Goal: Task Accomplishment & Management: Use online tool/utility

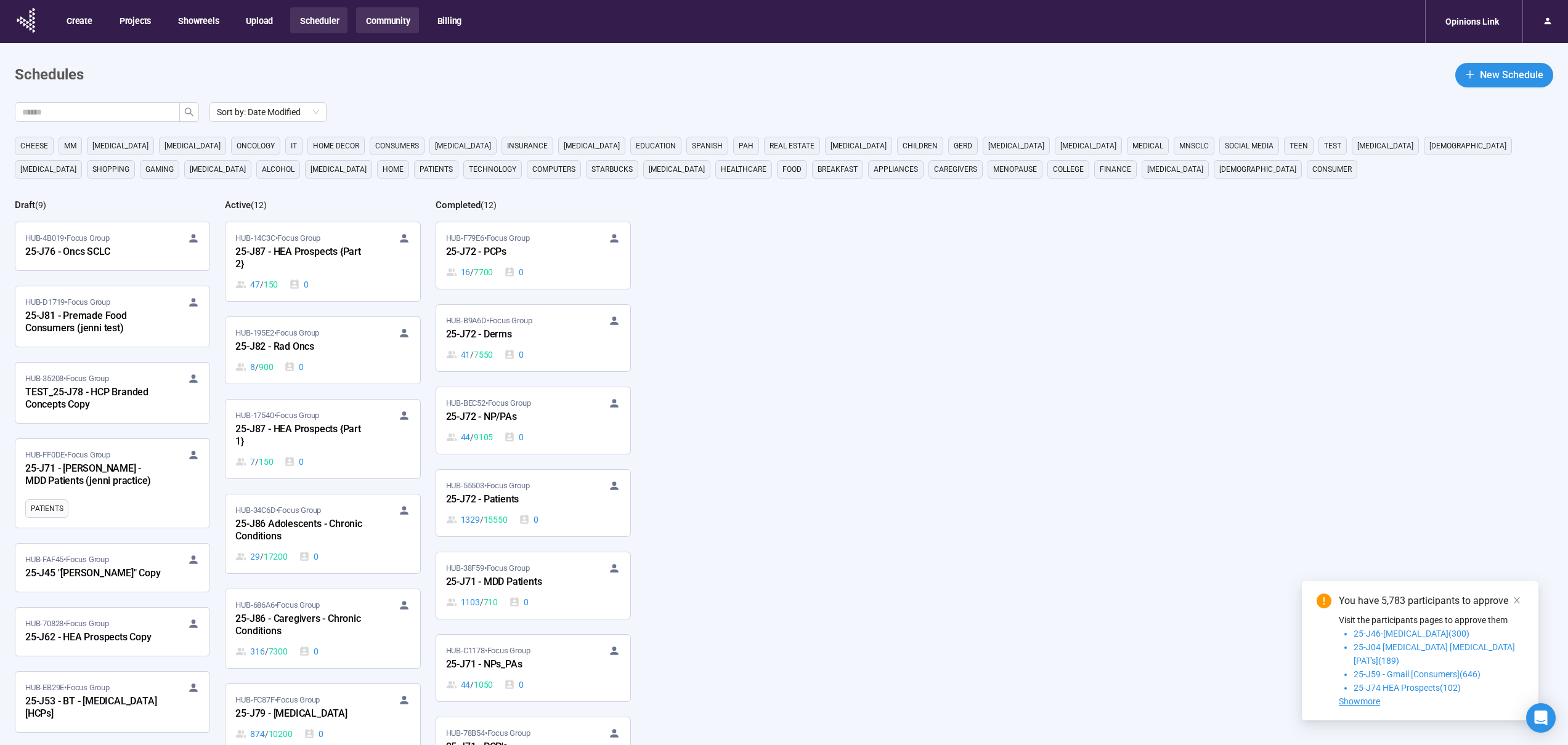
click at [371, 18] on button "Community" at bounding box center [387, 20] width 62 height 26
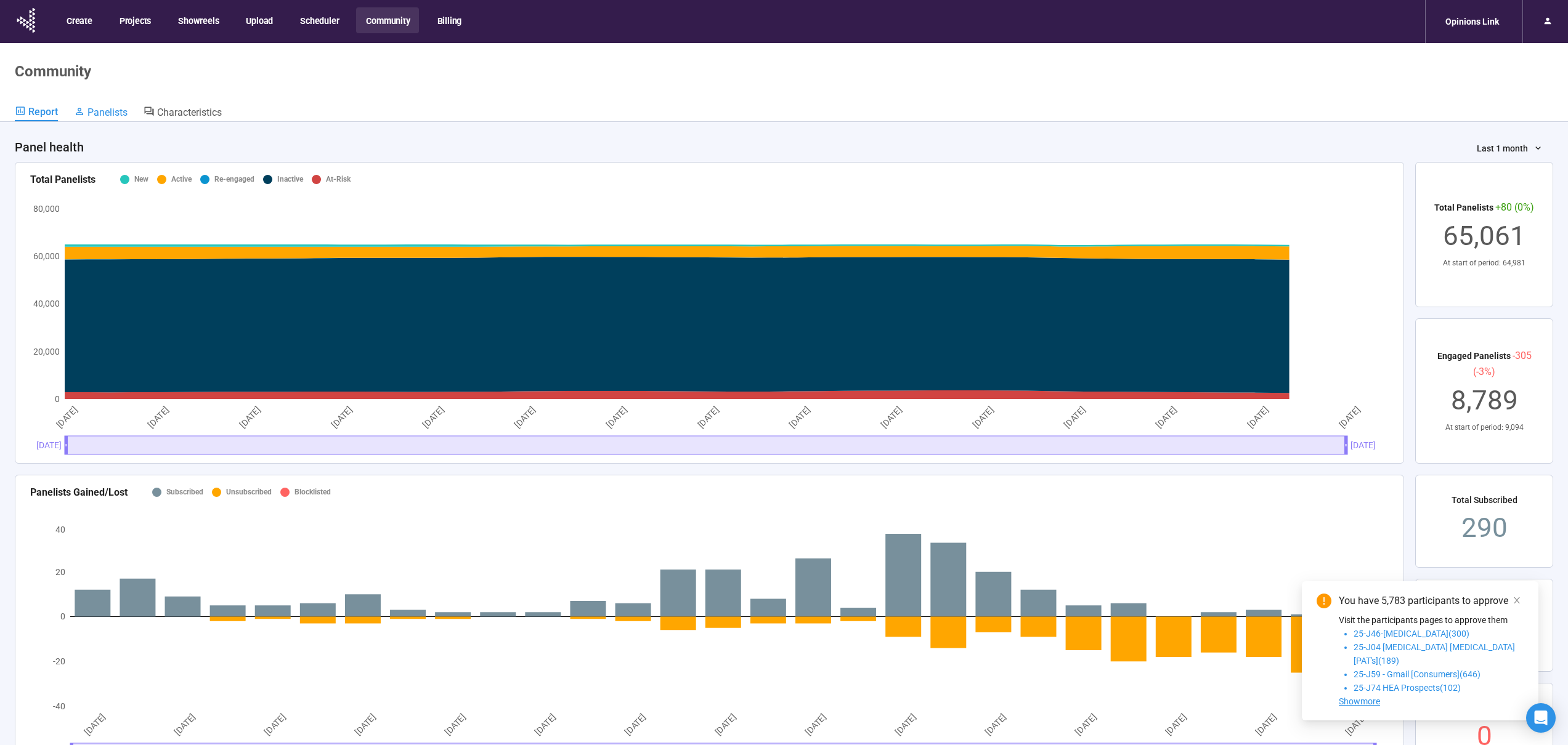
click at [108, 110] on span "Panelists" at bounding box center [107, 112] width 40 height 11
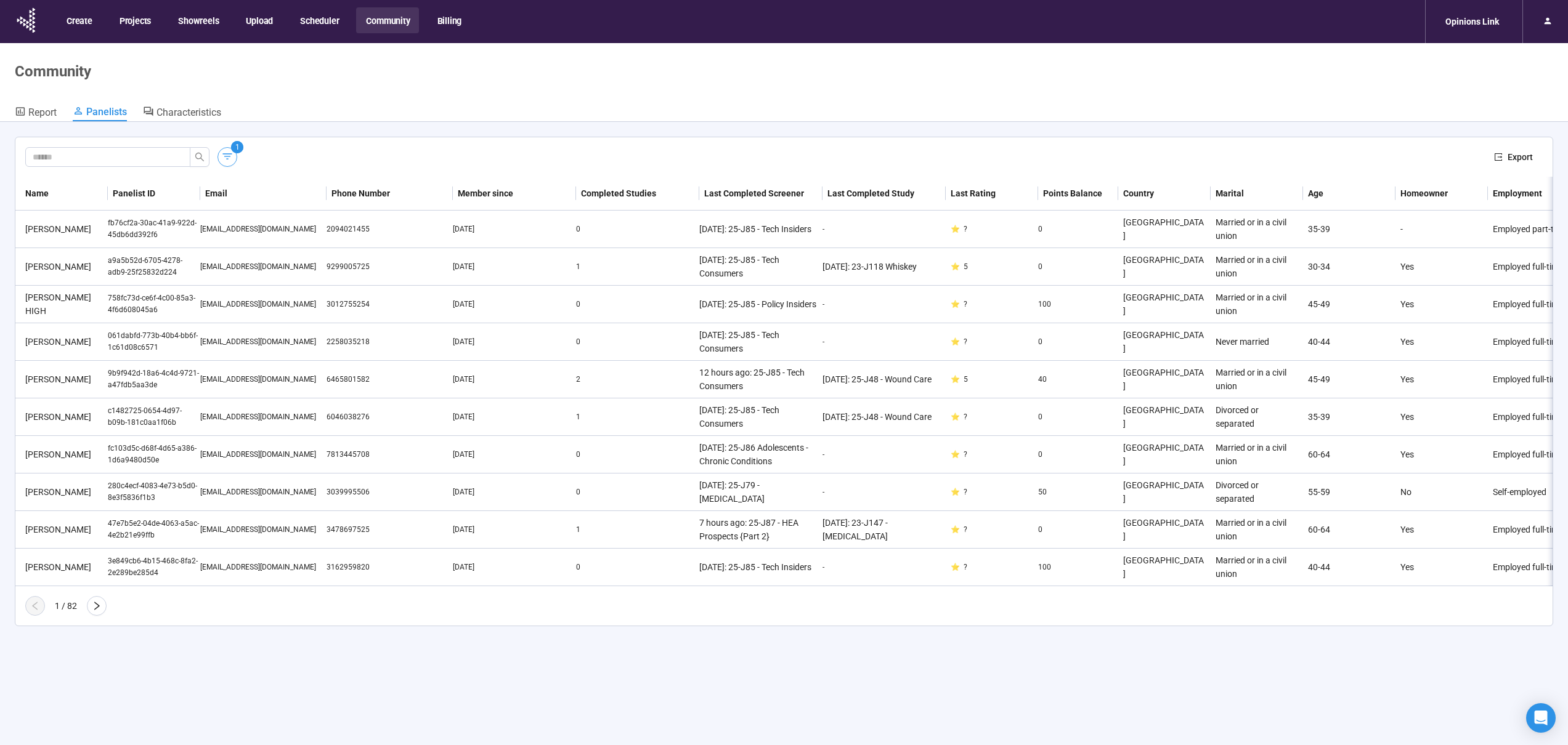
click at [227, 160] on icon "button" at bounding box center [227, 156] width 12 height 12
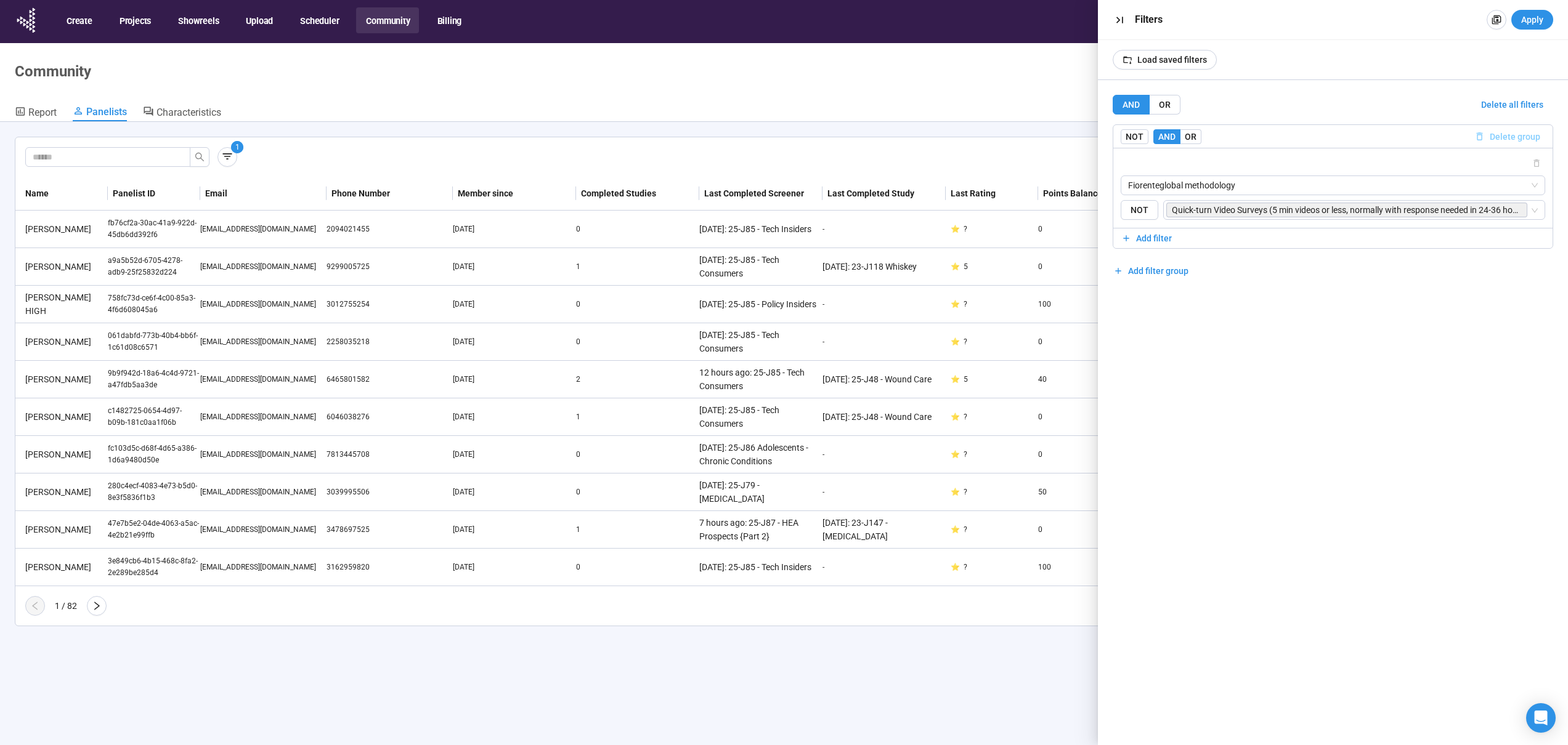
click at [1514, 135] on span "Delete group" at bounding box center [1514, 136] width 50 height 14
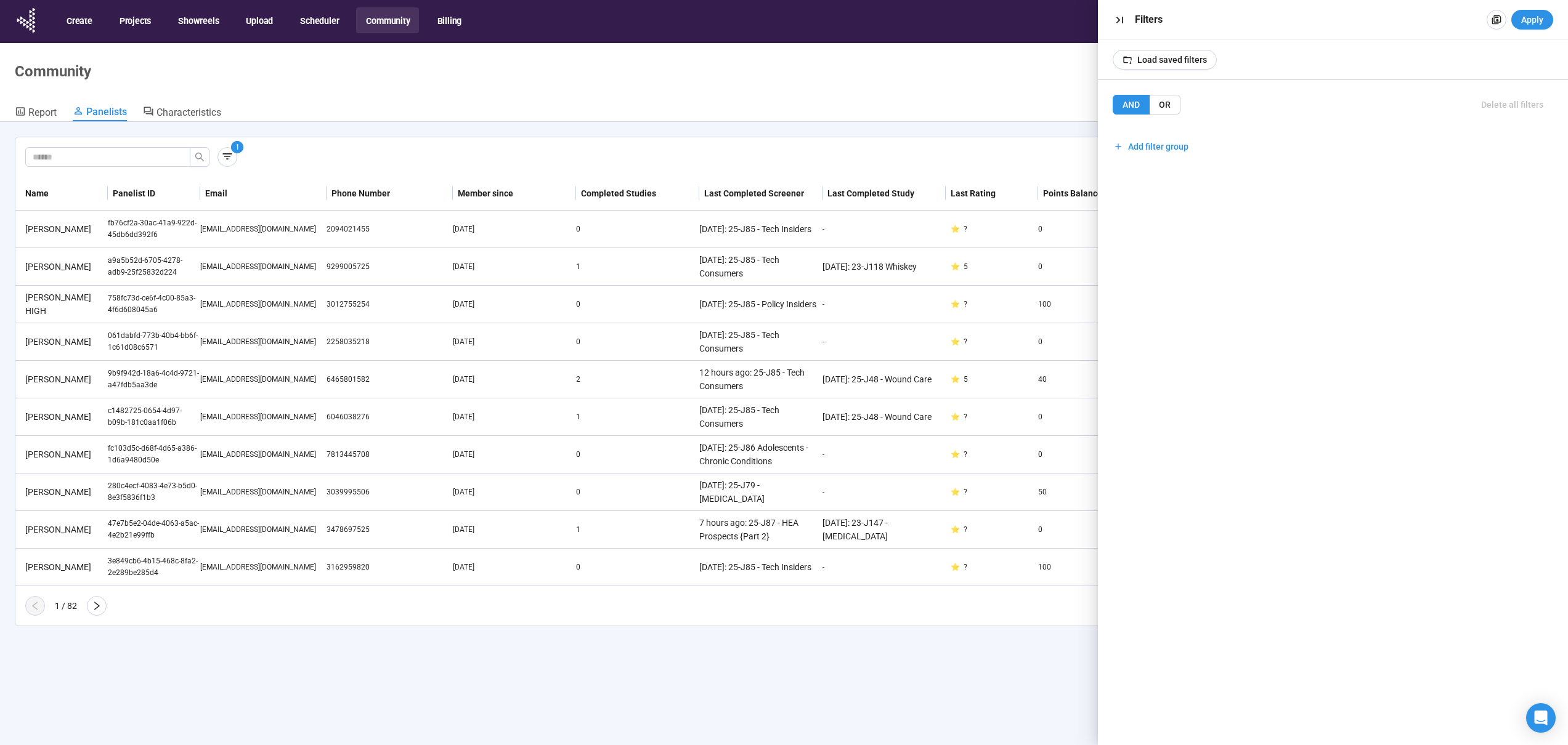
click at [1155, 144] on span "Add filter group" at bounding box center [1158, 146] width 60 height 14
click at [1145, 168] on span "Add filter" at bounding box center [1154, 173] width 36 height 14
click at [1149, 182] on input "search" at bounding box center [1333, 185] width 410 height 19
click at [1270, 190] on input "search" at bounding box center [1333, 185] width 410 height 19
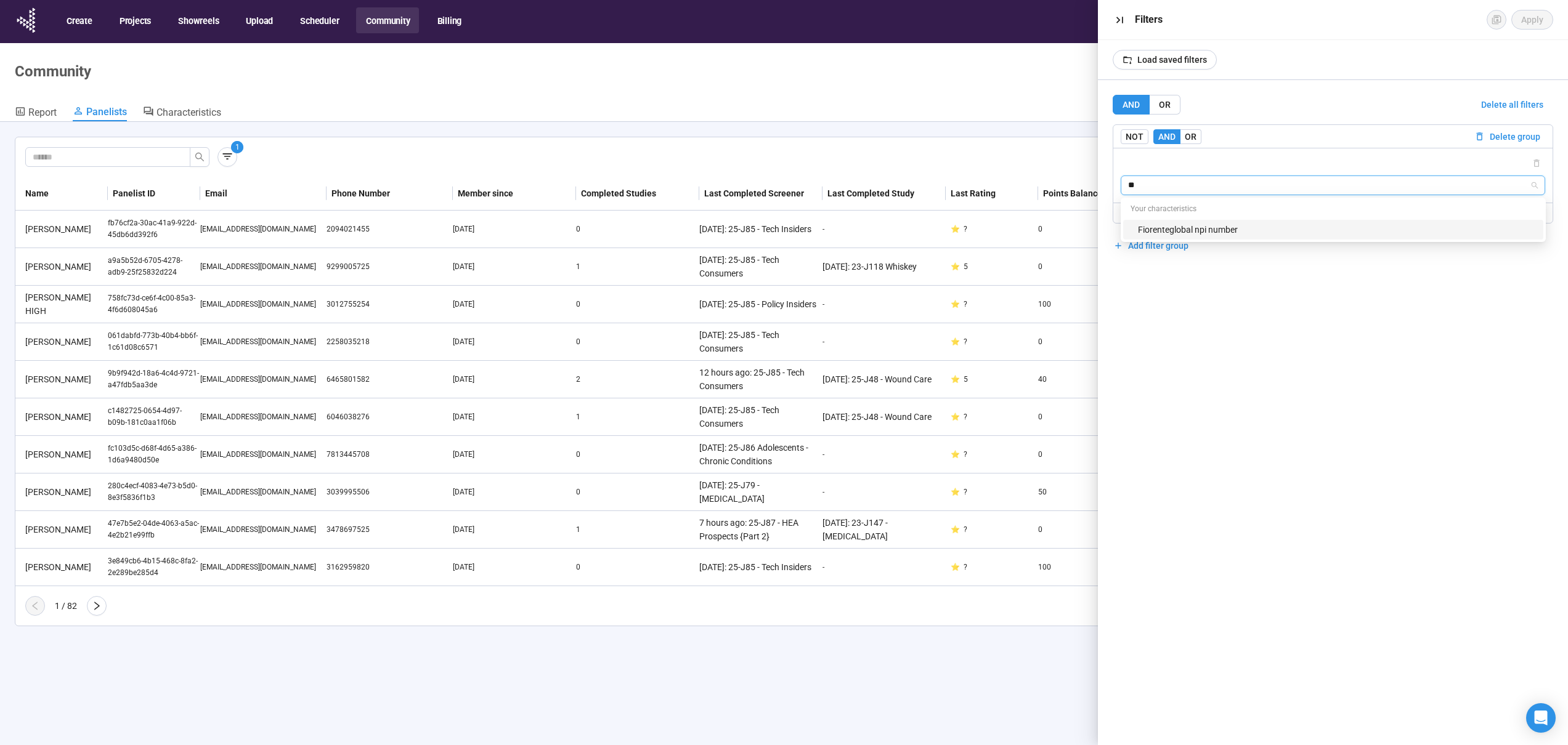
type input "***"
click at [1377, 227] on div "Fiorenteglobal npi number" at bounding box center [1336, 229] width 398 height 14
click at [1361, 304] on div "AND OR Delete all filters NOT AND OR Delete group Fiorenteglobal npi number ***…" at bounding box center [1333, 200] width 441 height 211
click at [1349, 238] on input "text" at bounding box center [1333, 235] width 425 height 19
click at [1152, 60] on span "Load saved filters" at bounding box center [1172, 59] width 70 height 14
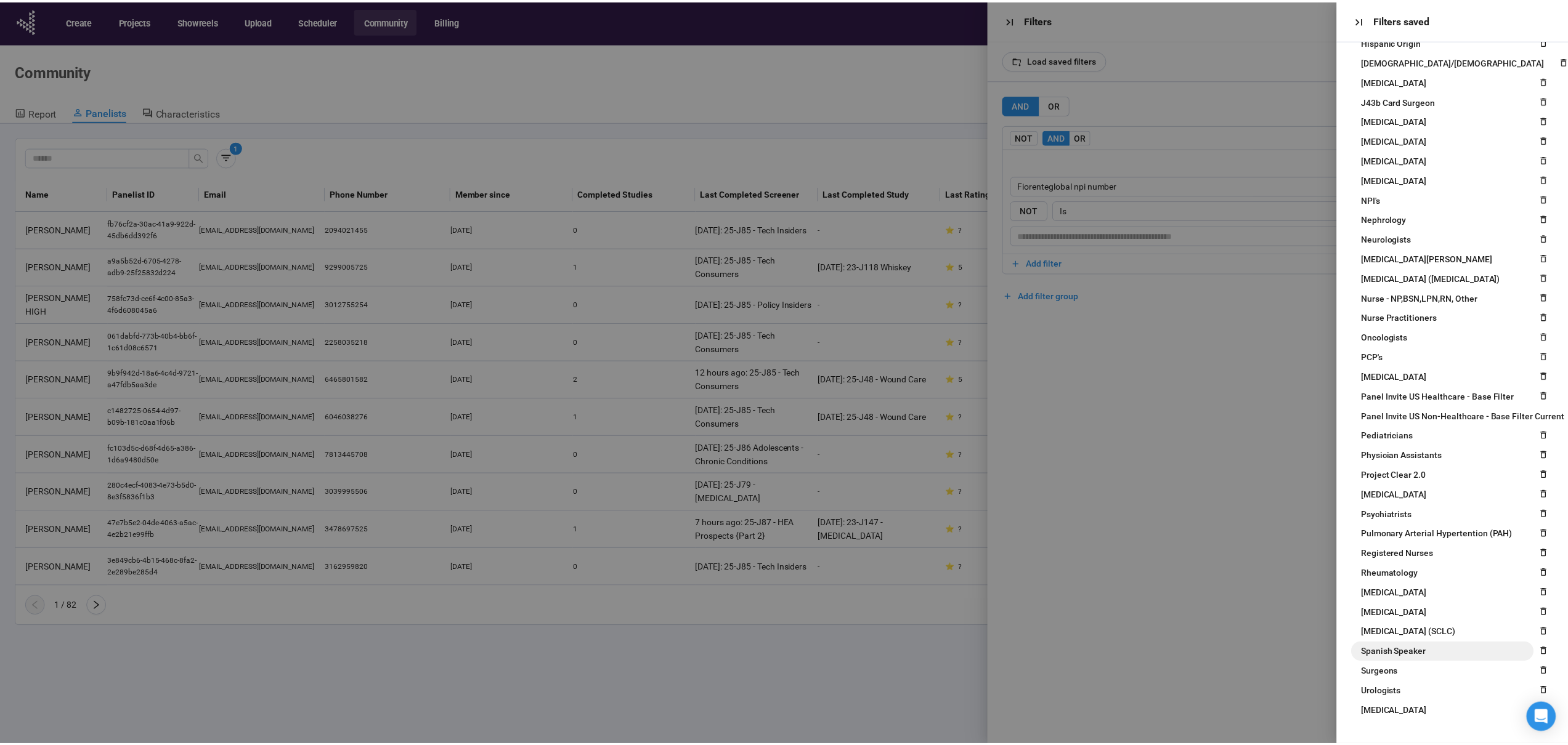
scroll to position [522, 0]
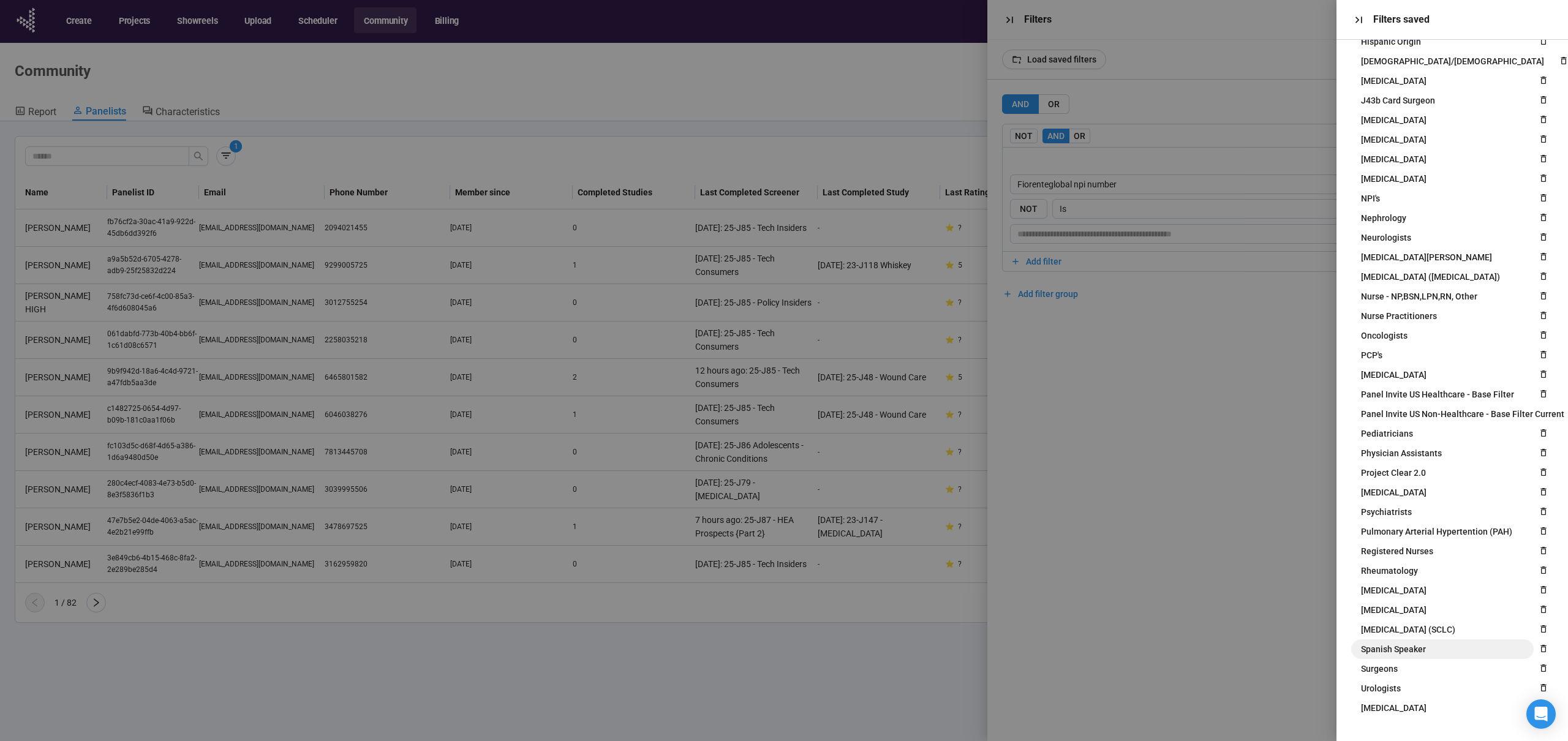
drag, startPoint x: 1396, startPoint y: 460, endPoint x: 1513, endPoint y: 634, distance: 209.7
click at [1396, 466] on span "Project Clear 2.0" at bounding box center [1393, 472] width 65 height 14
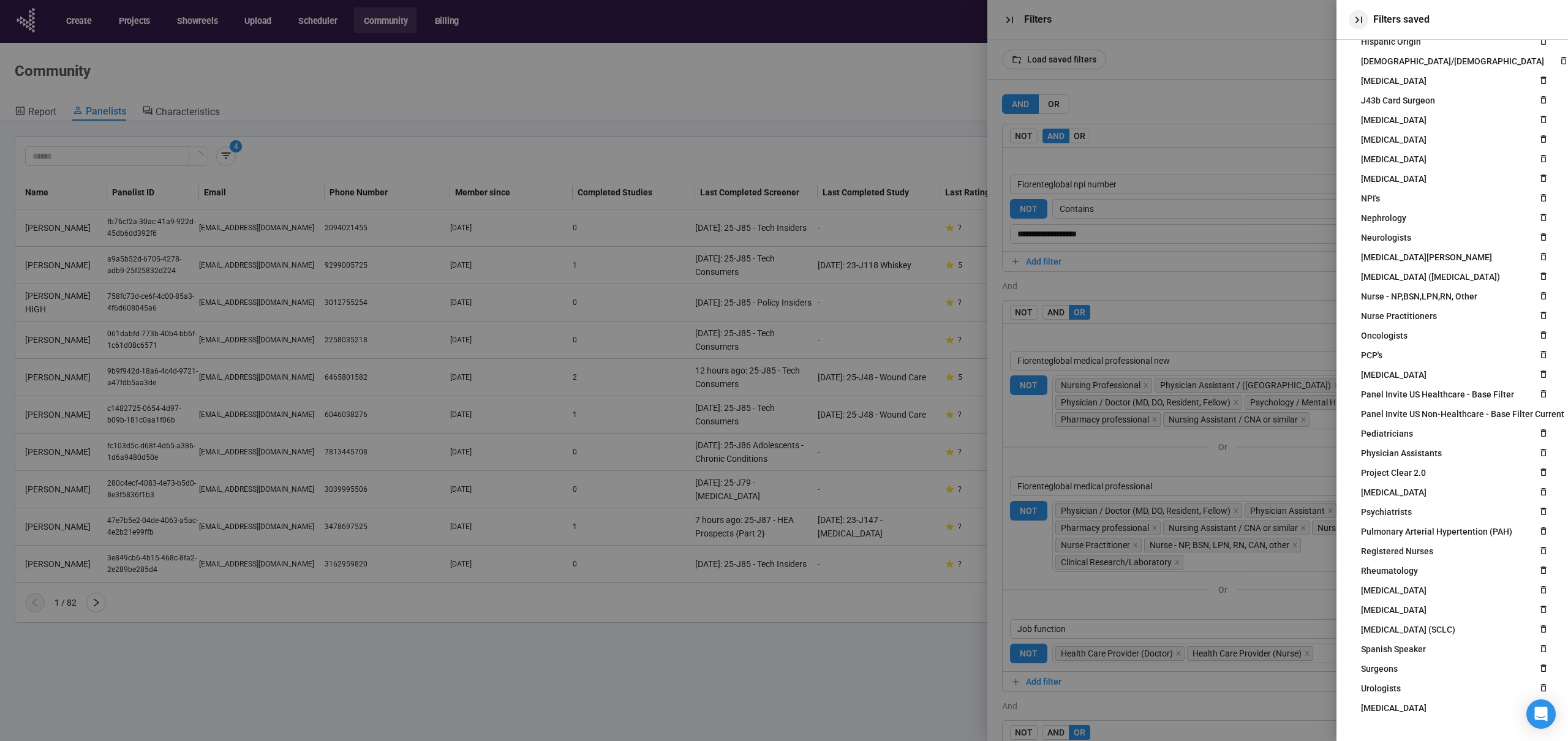
click at [1358, 19] on icon "button" at bounding box center [1359, 20] width 13 height 13
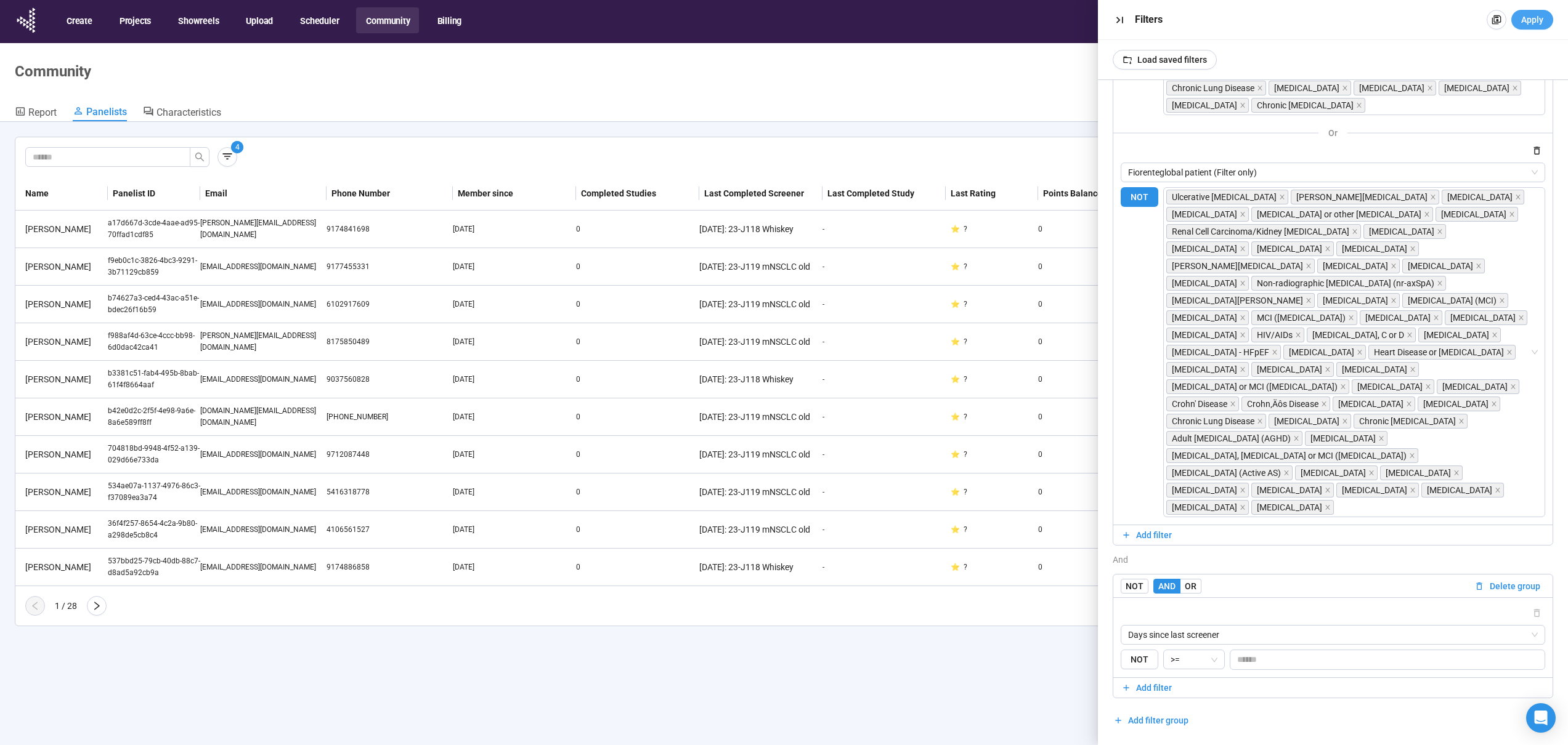
scroll to position [36, 0]
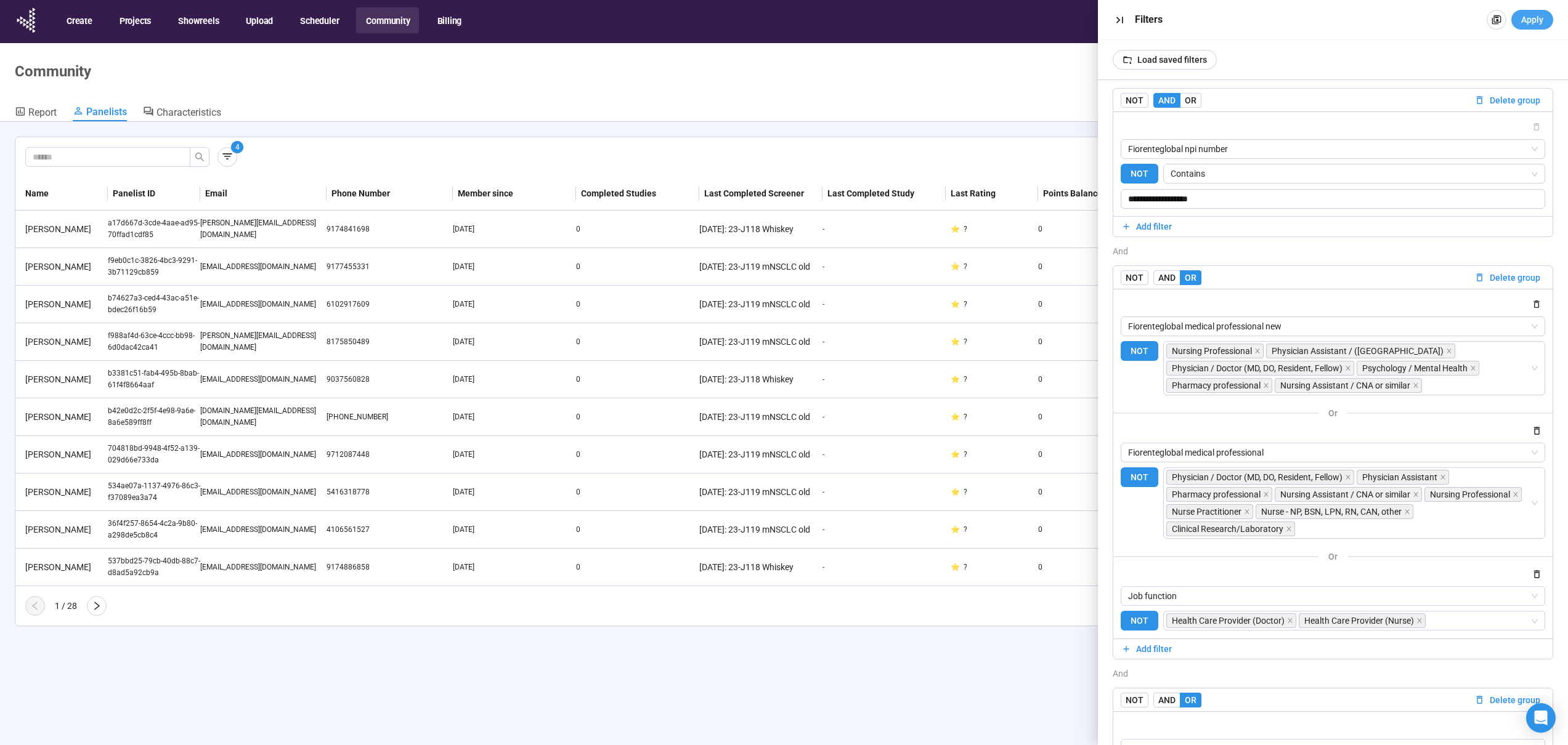
click at [1521, 17] on span "Apply" at bounding box center [1532, 19] width 22 height 14
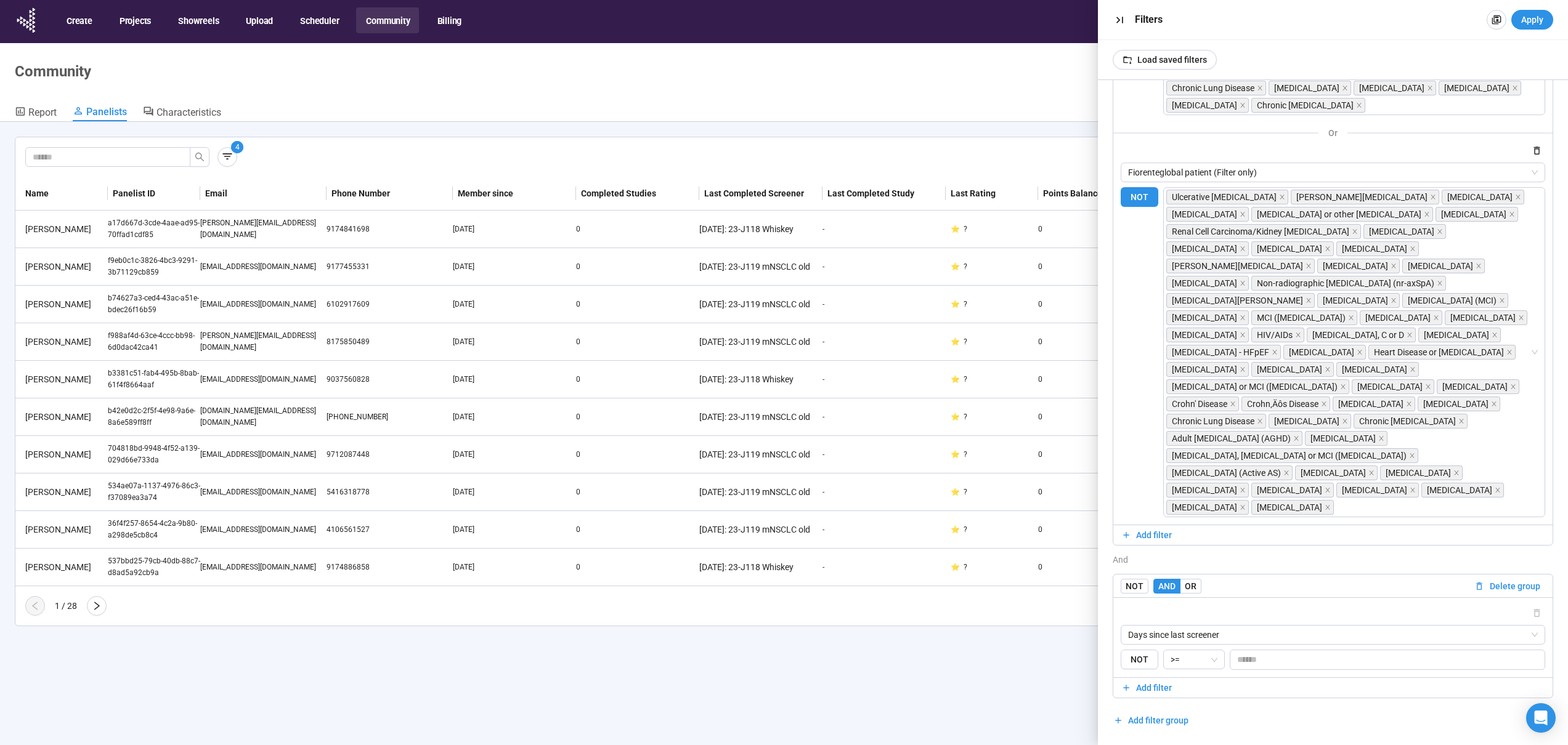
scroll to position [963, 0]
click at [1122, 23] on icon "button" at bounding box center [1120, 20] width 6 height 6
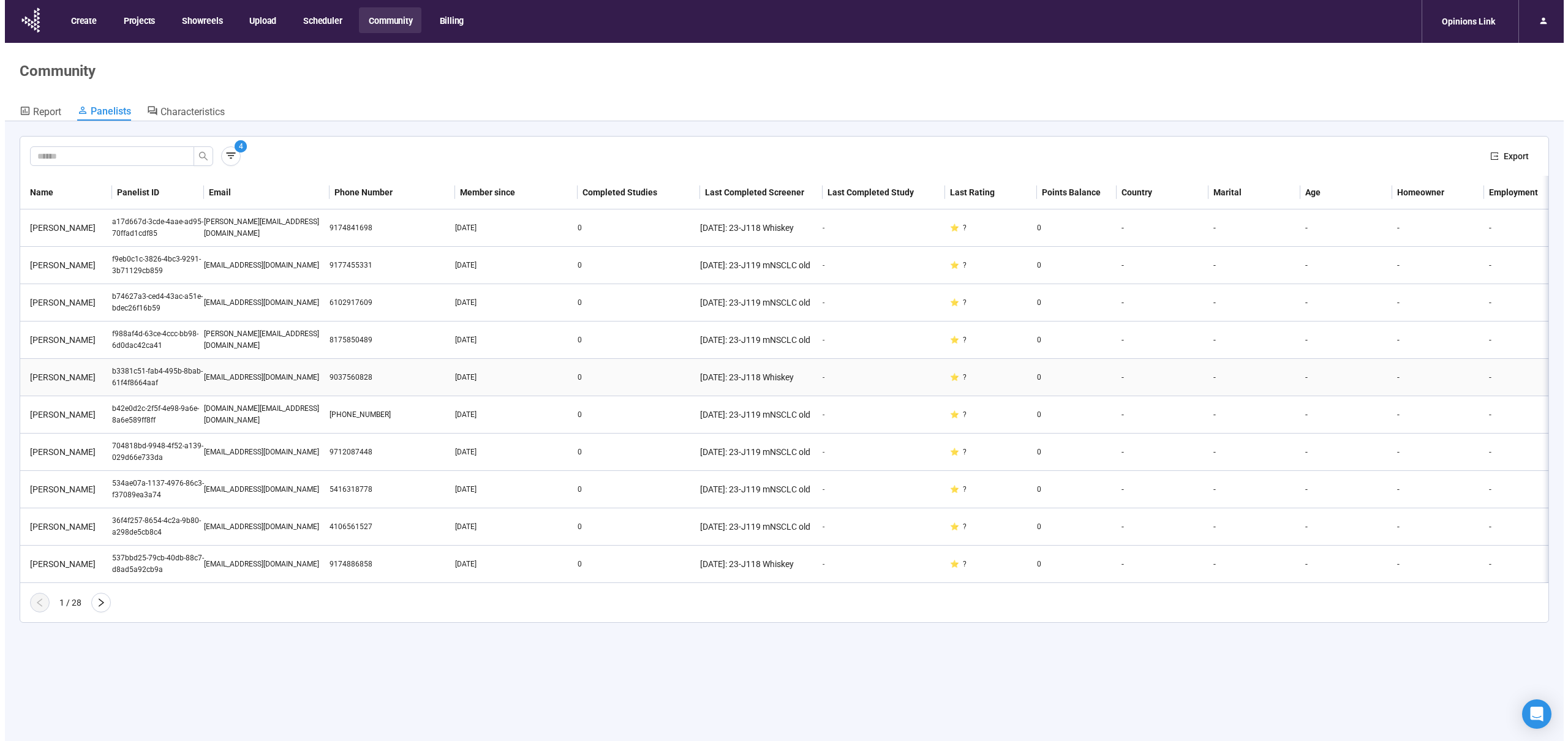
scroll to position [9, 0]
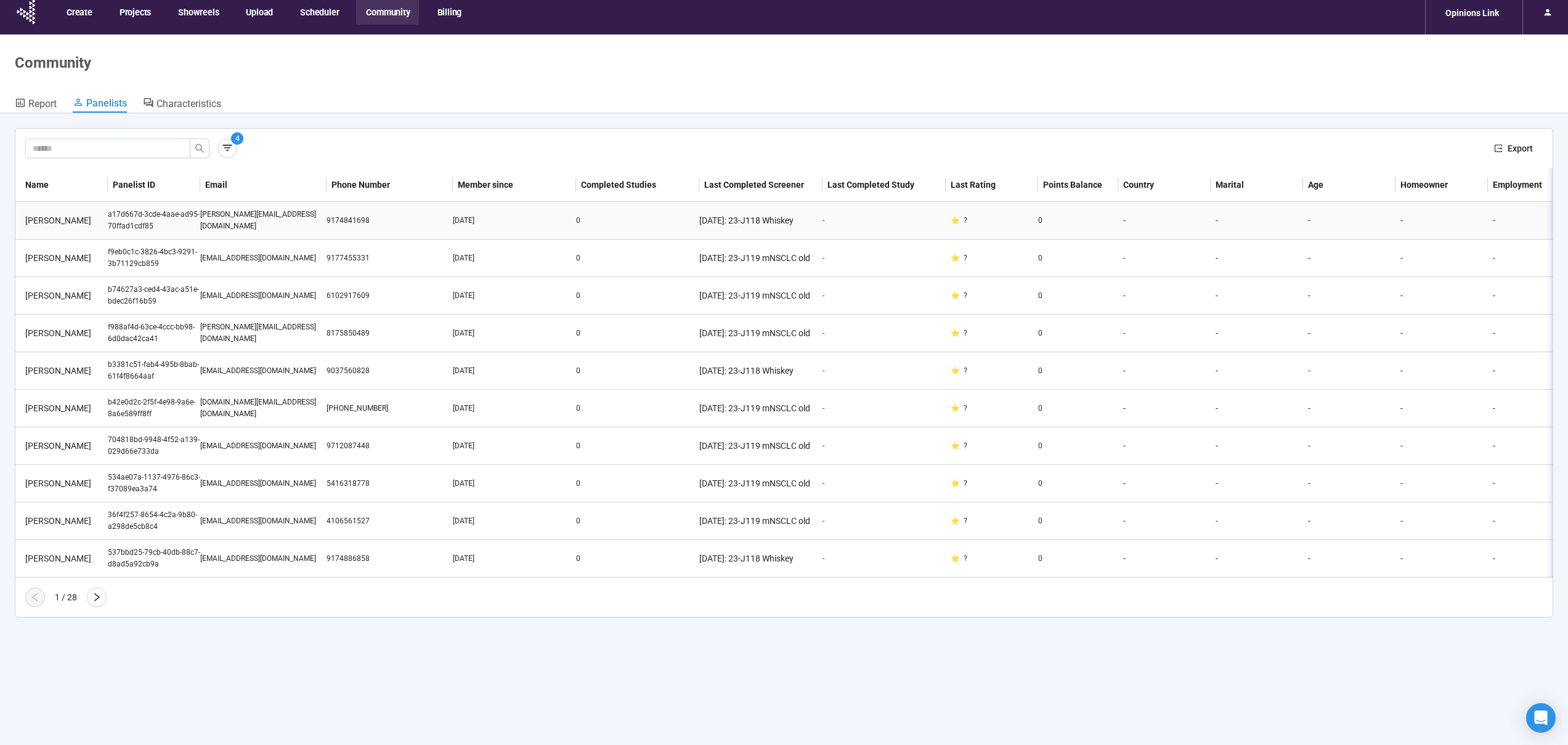
click at [542, 215] on div "[DATE]" at bounding box center [514, 221] width 123 height 11
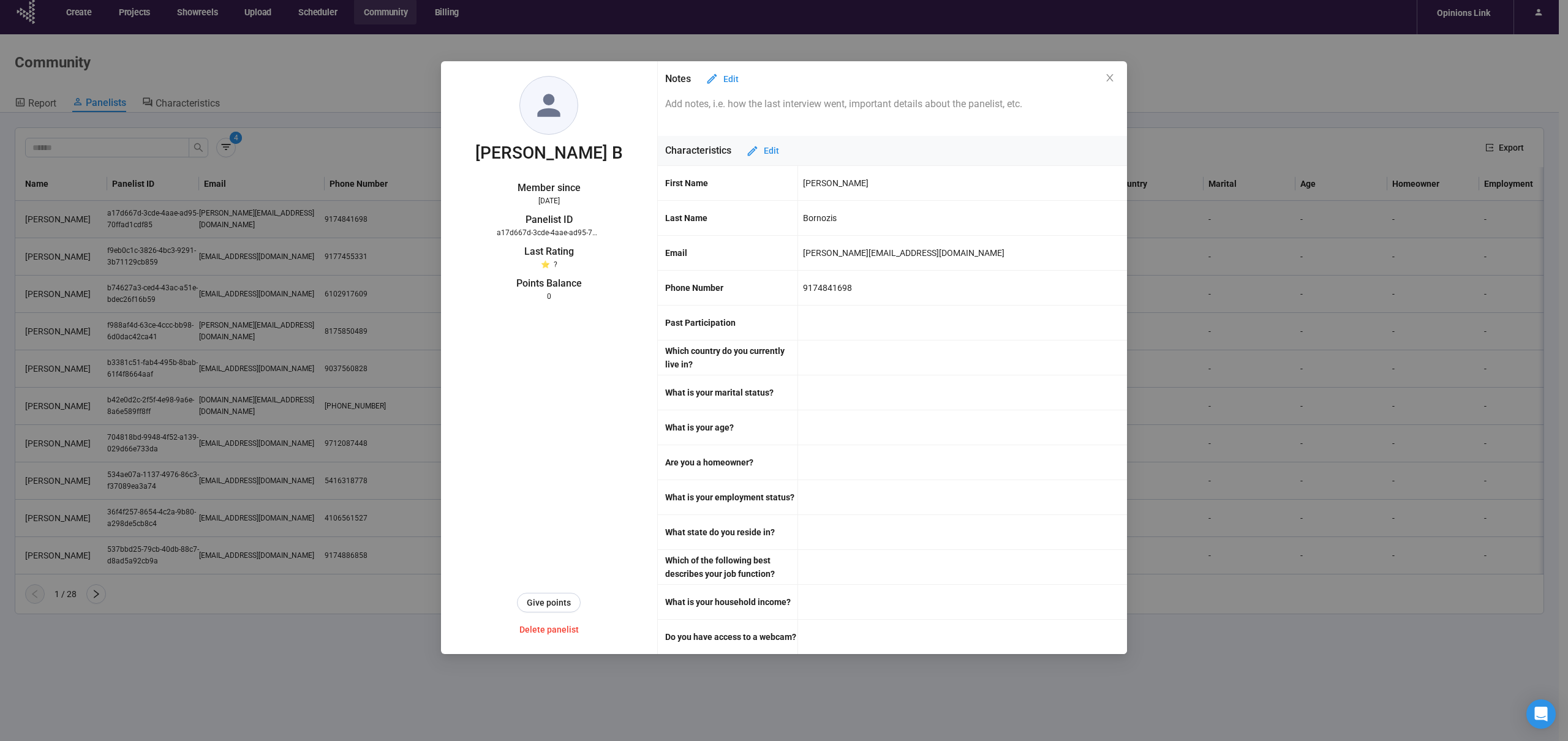
click at [414, 223] on div "[PERSON_NAME] Member since [DATE] Panelist ID a17d667d-3cde-4aae-ad95-70ffad1cd…" at bounding box center [784, 370] width 1568 height 741
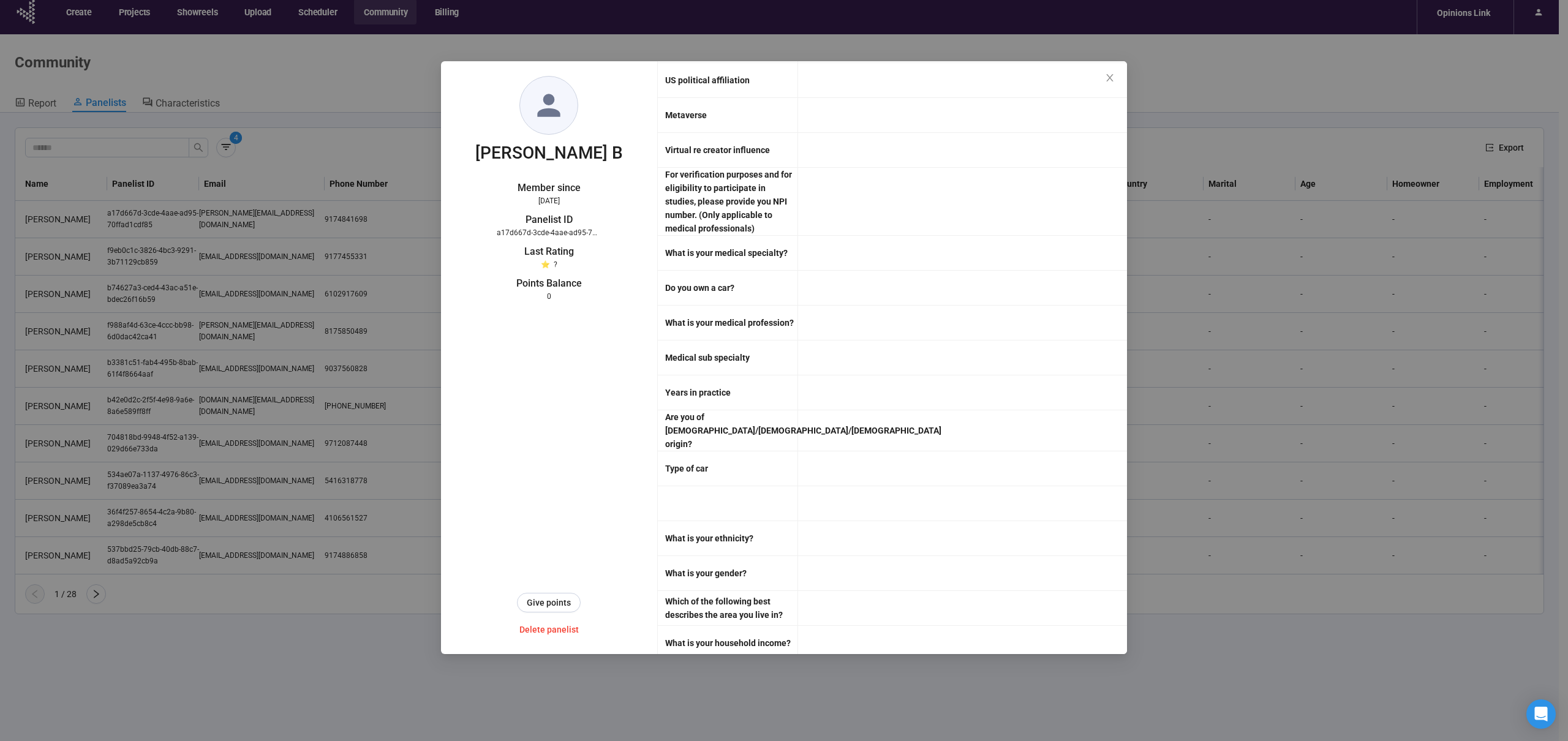
scroll to position [1709, 0]
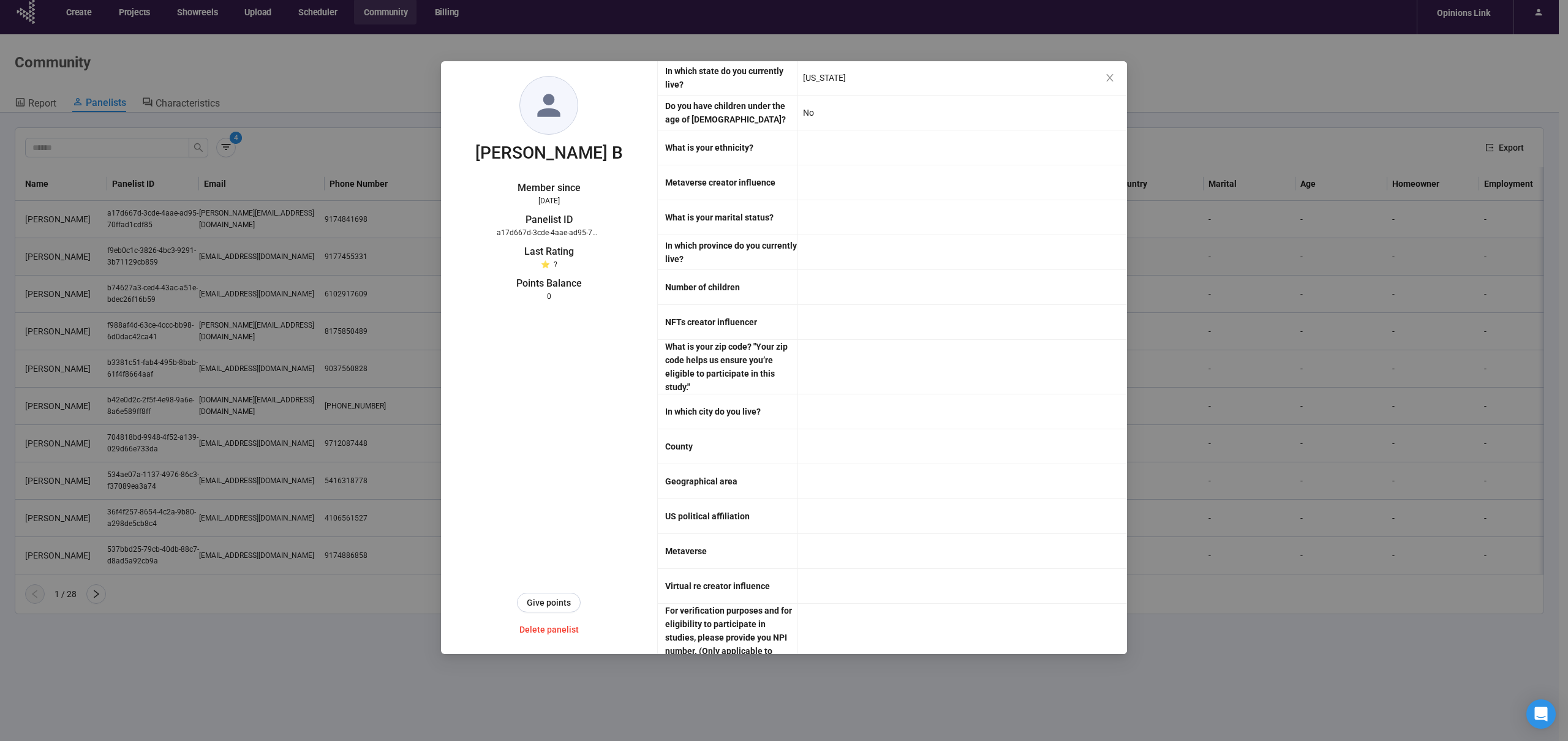
drag, startPoint x: 1109, startPoint y: 77, endPoint x: 410, endPoint y: 259, distance: 722.3
click at [1110, 77] on icon "close" at bounding box center [1109, 77] width 6 height 7
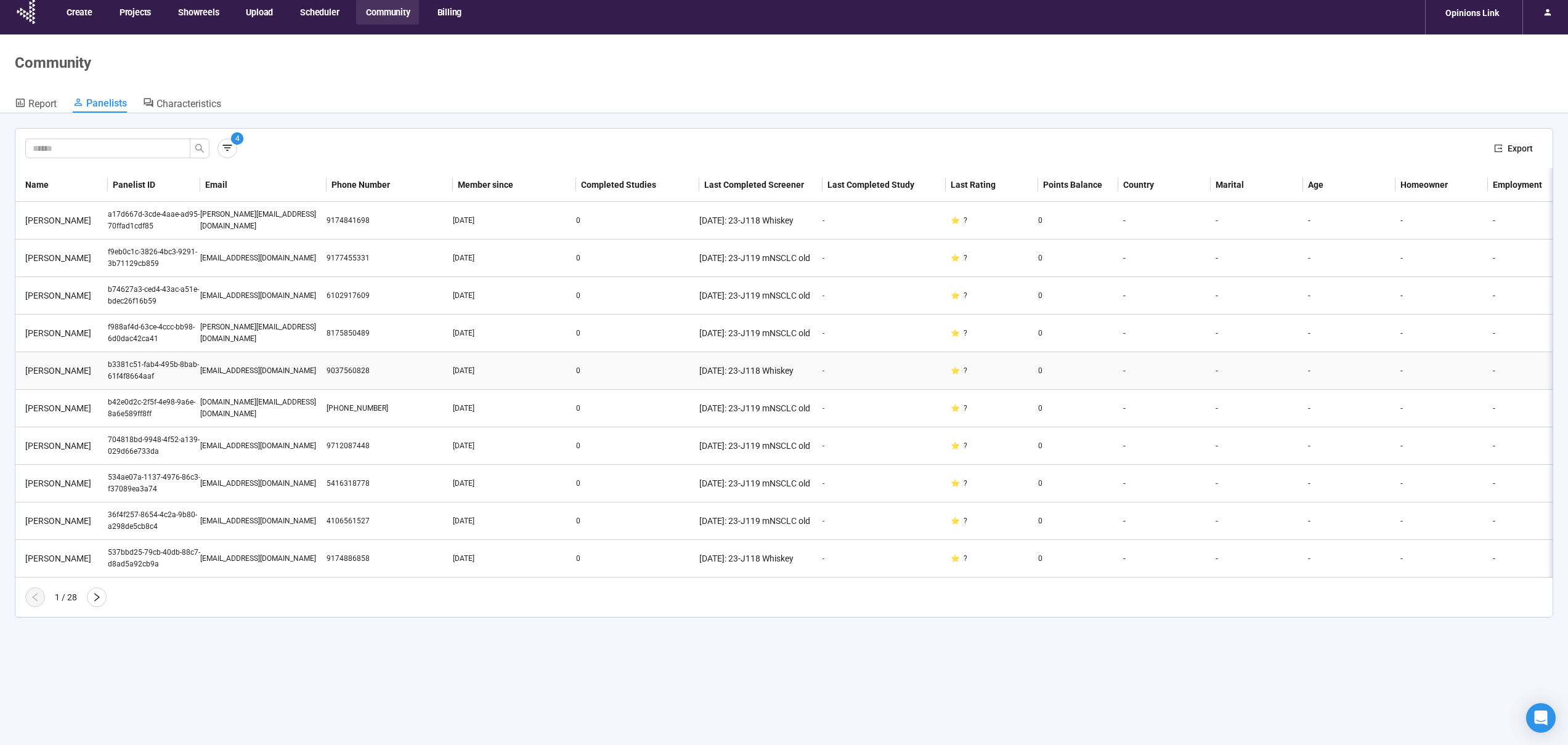
click at [538, 375] on div "[DATE]" at bounding box center [514, 371] width 123 height 11
click at [539, 375] on div "[DATE]" at bounding box center [514, 371] width 123 height 11
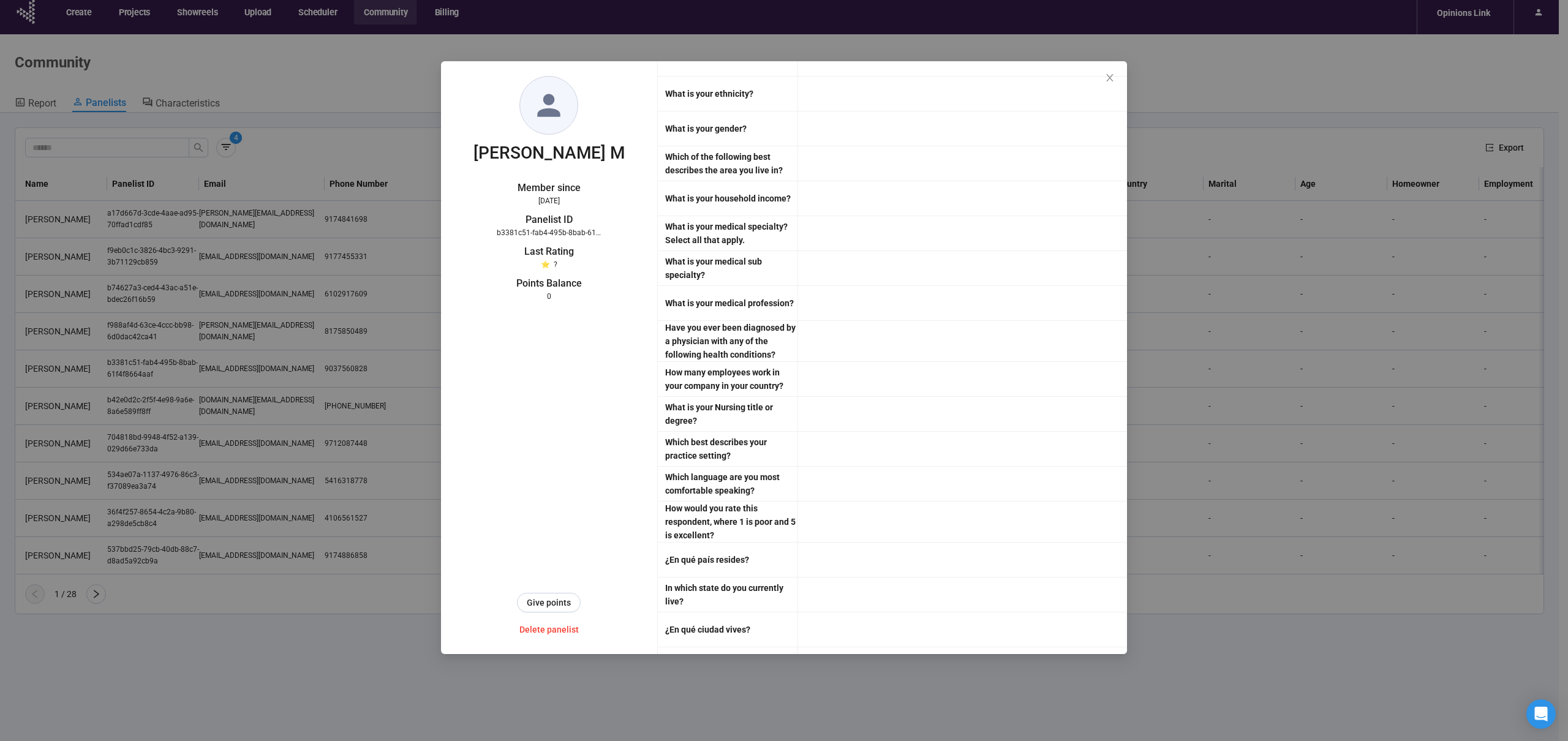
scroll to position [3287, 0]
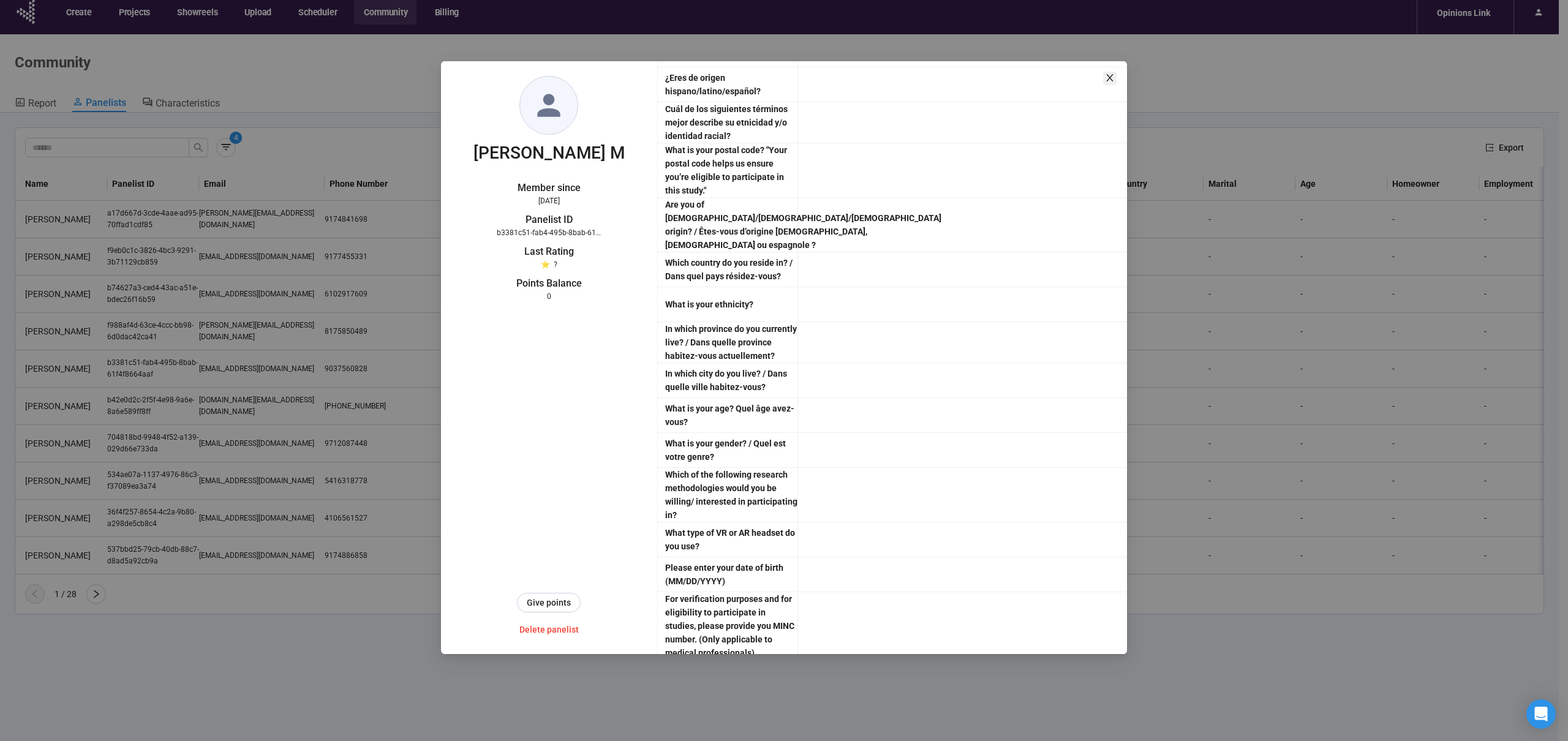
click at [1108, 77] on icon "close" at bounding box center [1110, 77] width 10 height 10
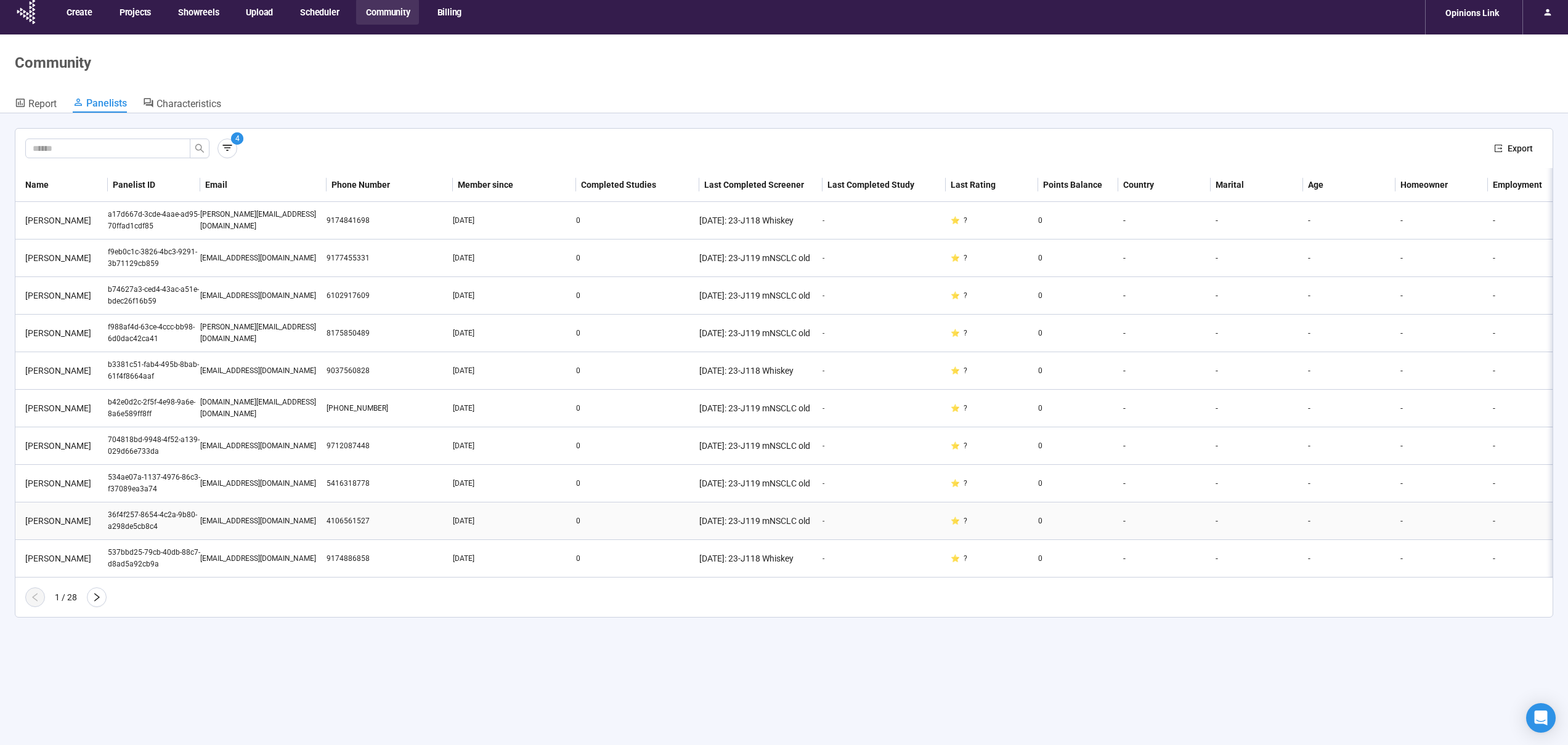
click at [427, 520] on div "4106561527" at bounding box center [390, 521] width 126 height 11
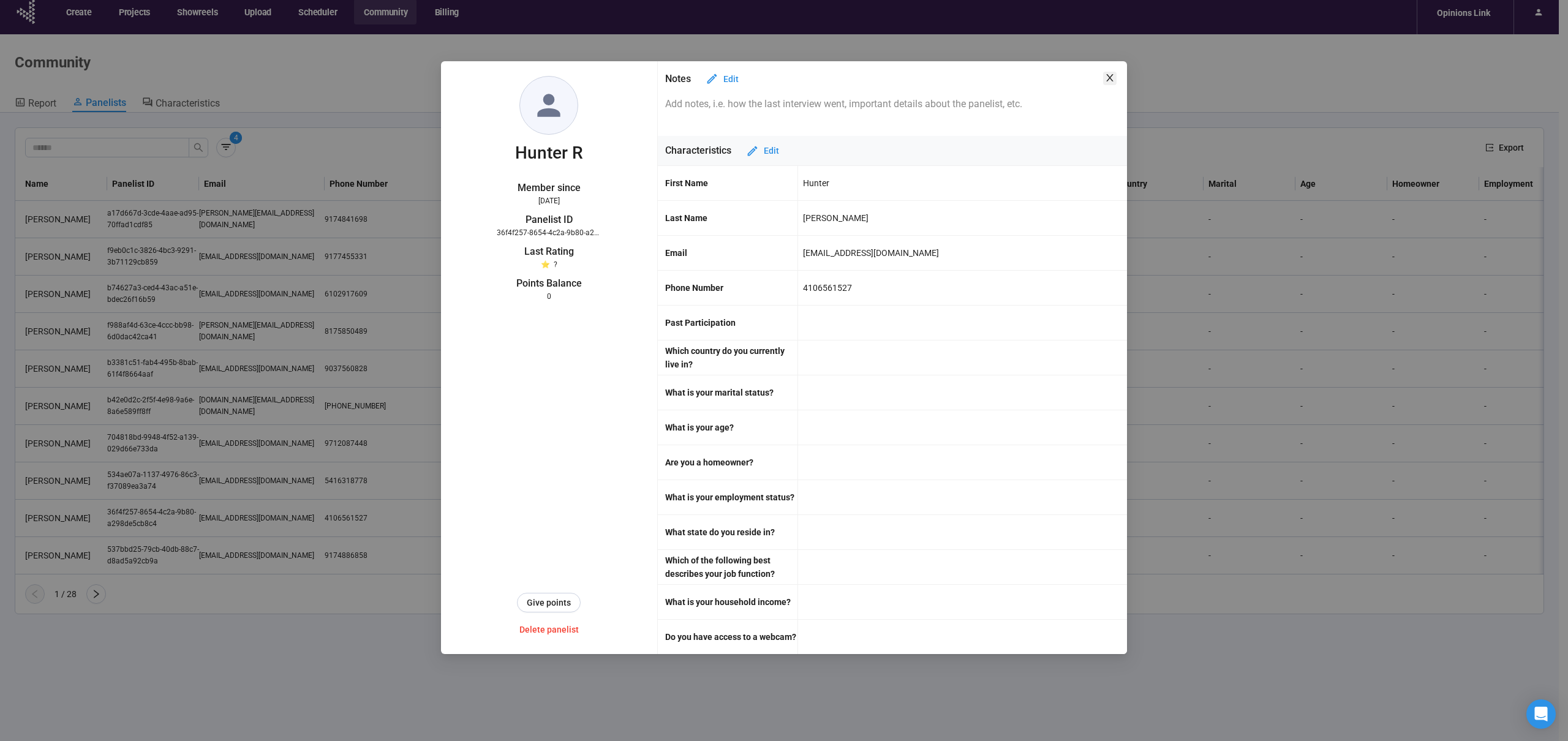
click at [1109, 76] on icon "close" at bounding box center [1110, 77] width 10 height 10
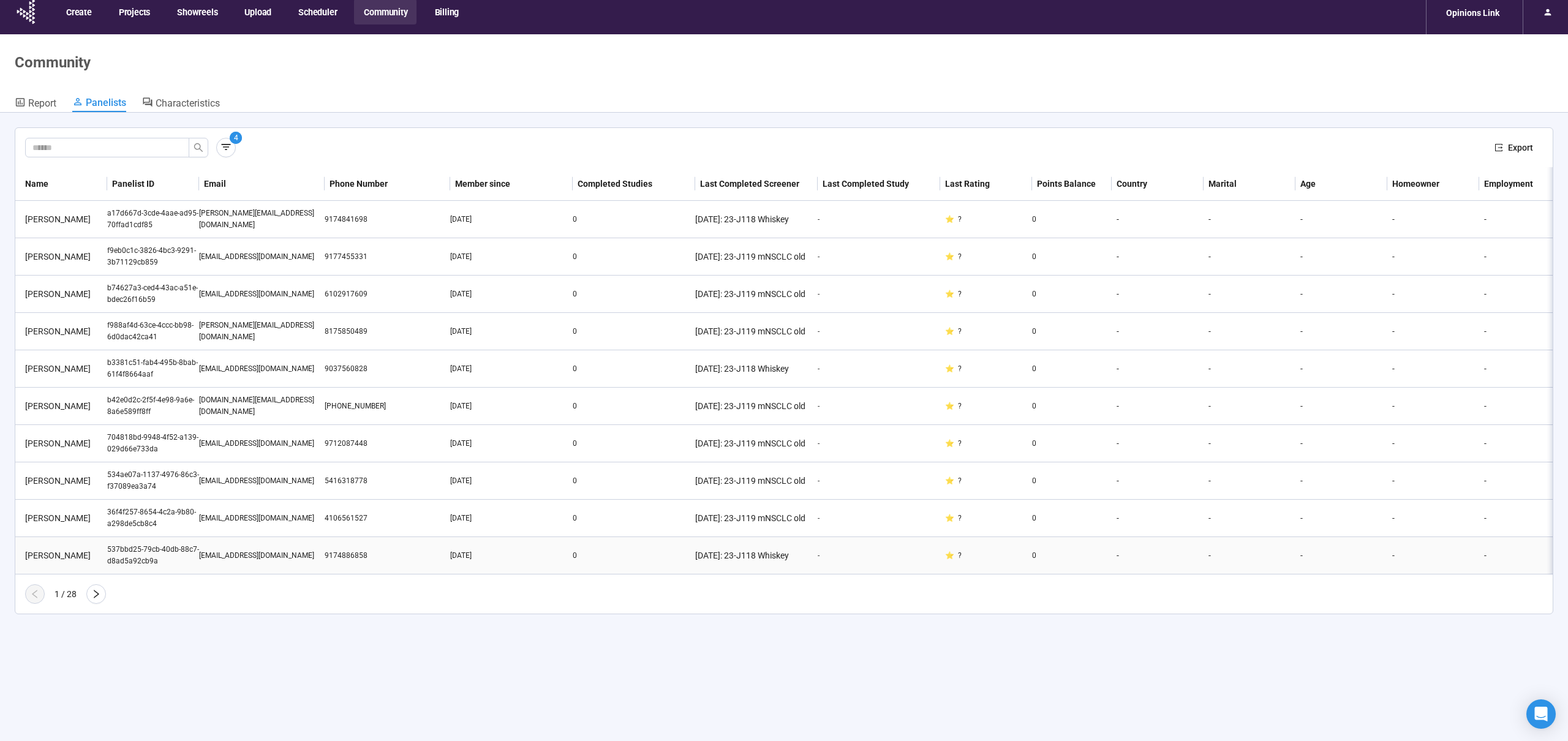
click at [343, 537] on td "9174886858" at bounding box center [388, 556] width 126 height 37
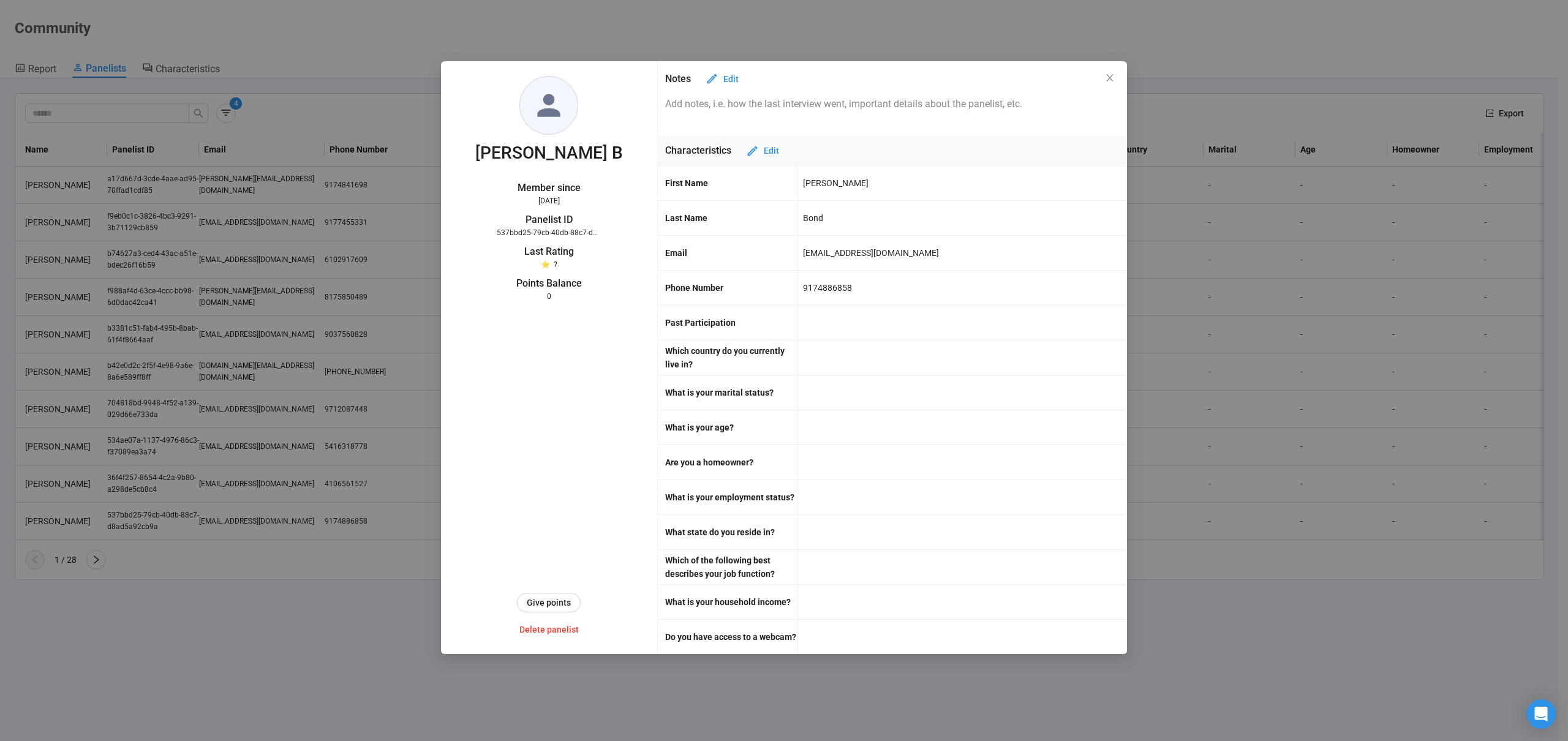
click at [373, 518] on div "[PERSON_NAME] B Member since [DATE] Panelist ID 537bbd25-79cb-40db-88c7-d8ad5a9…" at bounding box center [784, 370] width 1568 height 741
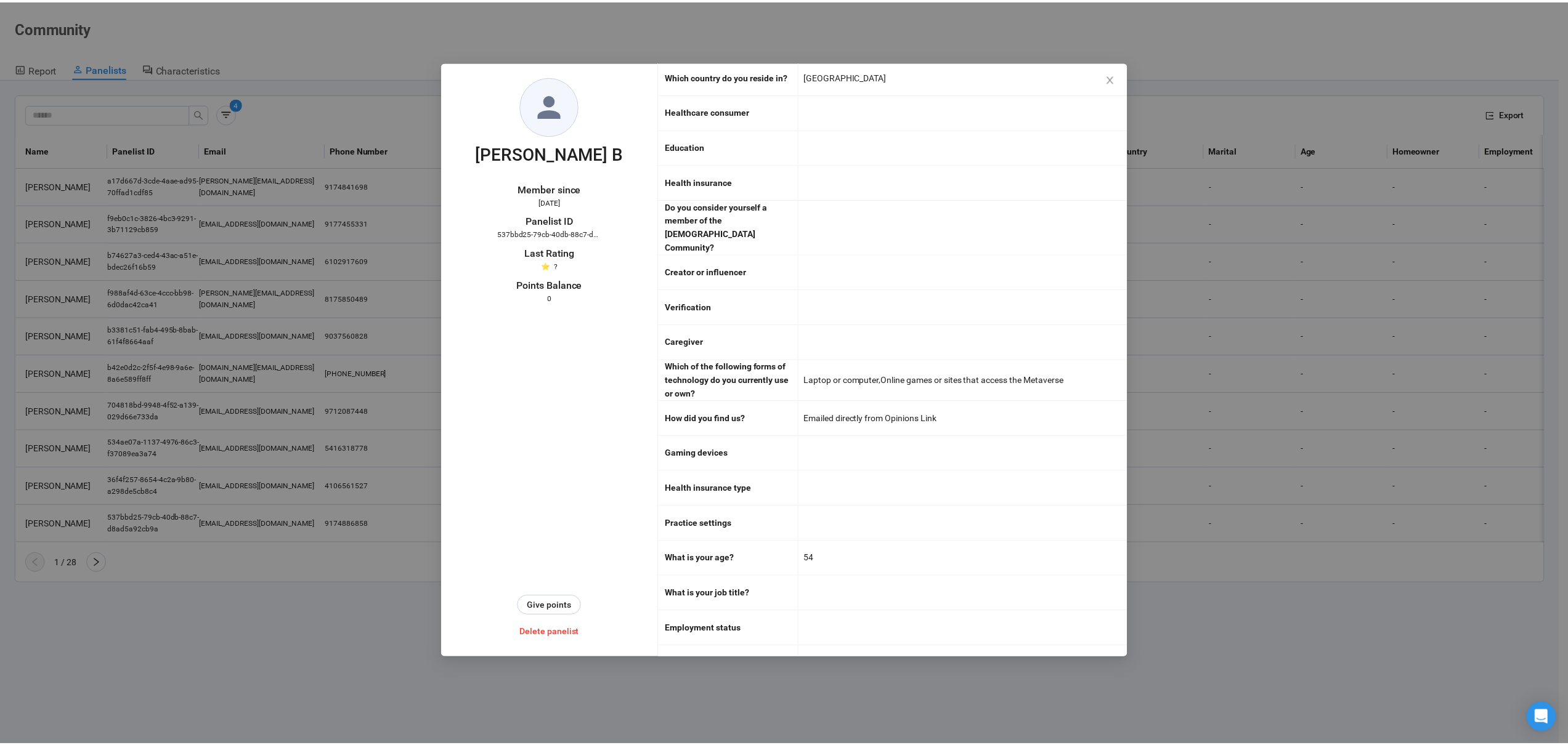
scroll to position [948, 0]
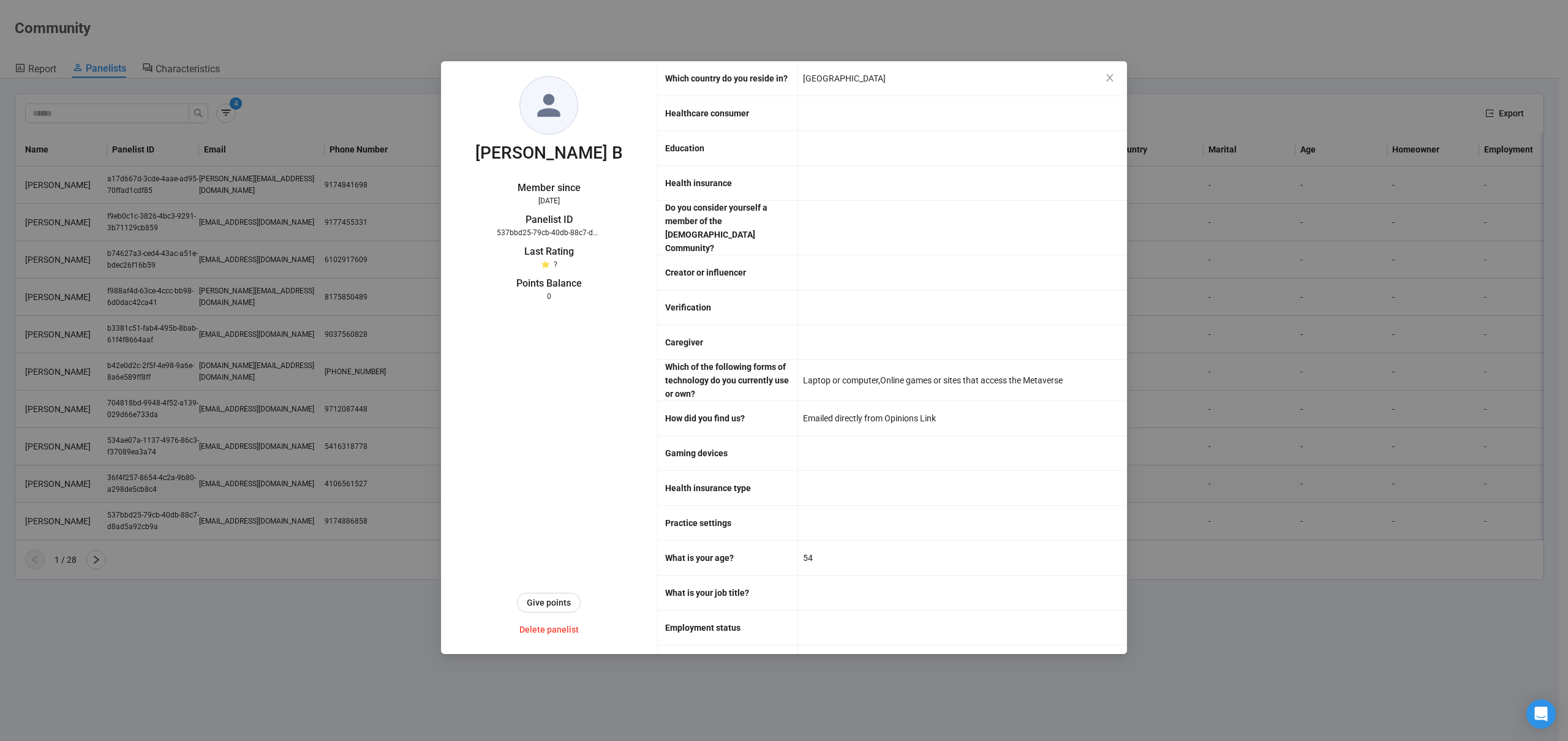
click at [1113, 77] on icon "close" at bounding box center [1110, 77] width 10 height 10
